Goal: Task Accomplishment & Management: Manage account settings

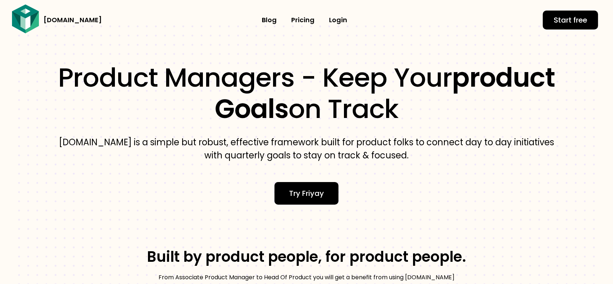
click at [299, 20] on link "Pricing​" at bounding box center [303, 20] width 38 height 17
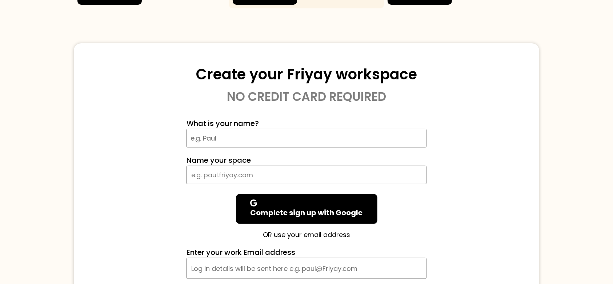
scroll to position [258, 0]
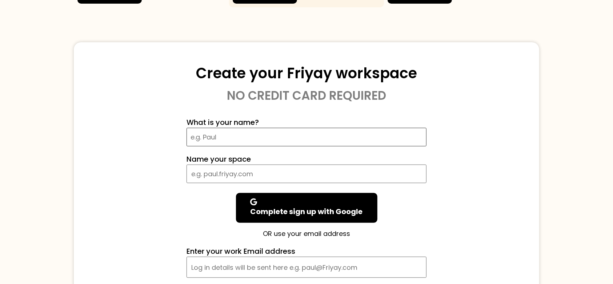
click at [231, 135] on input "What is your name?" at bounding box center [307, 137] width 240 height 19
type input "Ramesh2000"
drag, startPoint x: 246, startPoint y: 140, endPoint x: 167, endPoint y: 136, distance: 79.4
click at [167, 136] on div "What is your name? Ramesh2000 Name your space Complete sign up with Google Sign…" at bounding box center [307, 215] width 422 height 213
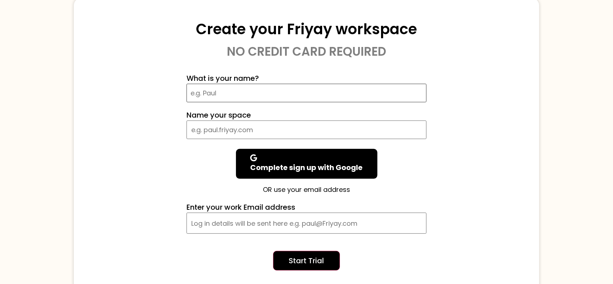
scroll to position [301, 0]
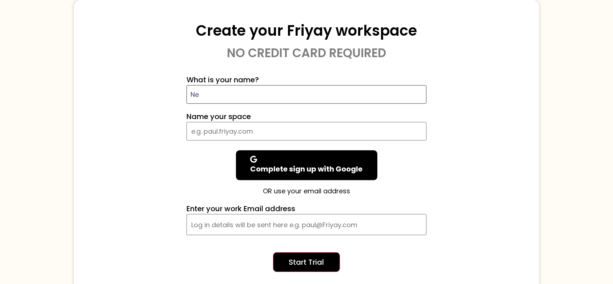
type input "N"
type input "Test"
click at [233, 128] on input "What is your name?" at bounding box center [307, 131] width 240 height 19
click at [205, 132] on input "Testramesh" at bounding box center [307, 131] width 240 height 19
click at [231, 134] on input "ramesh" at bounding box center [307, 131] width 240 height 19
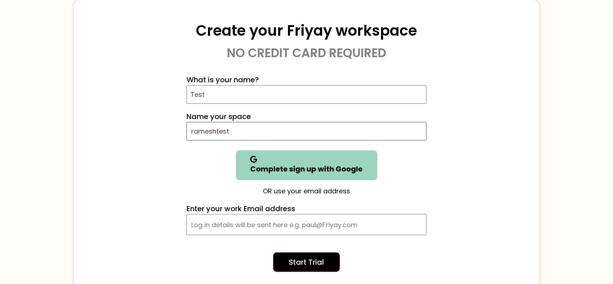
type input "rameshtest"
click at [280, 160] on span at bounding box center [307, 159] width 112 height 7
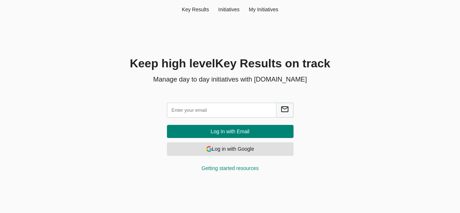
click at [220, 150] on span "Log in with Google" at bounding box center [230, 148] width 115 height 9
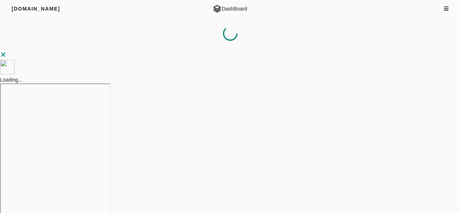
click at [446, 9] on icon at bounding box center [446, 8] width 4 height 5
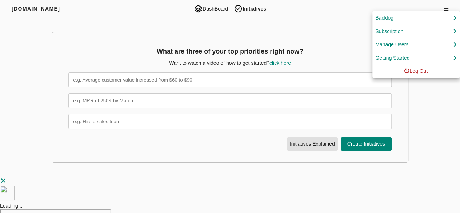
click at [391, 46] on div "Manage Users" at bounding box center [391, 44] width 33 height 9
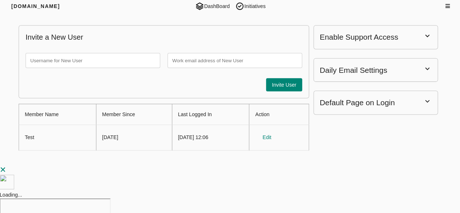
scroll to position [2, 0]
